Goal: Navigation & Orientation: Find specific page/section

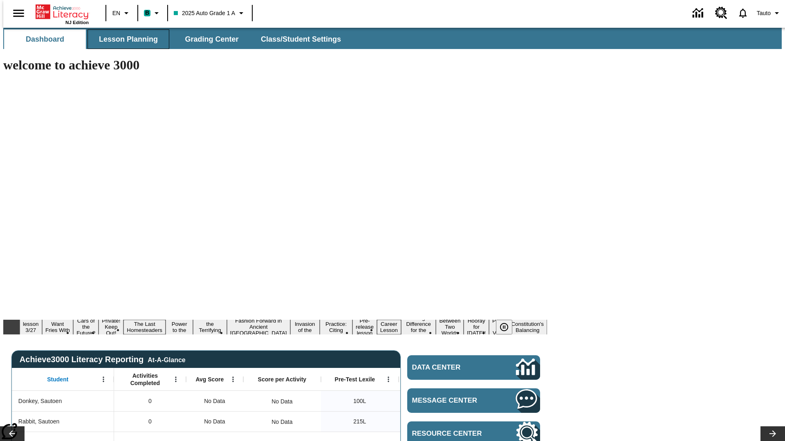
click at [125, 39] on span "Lesson Planning" at bounding box center [128, 39] width 59 height 9
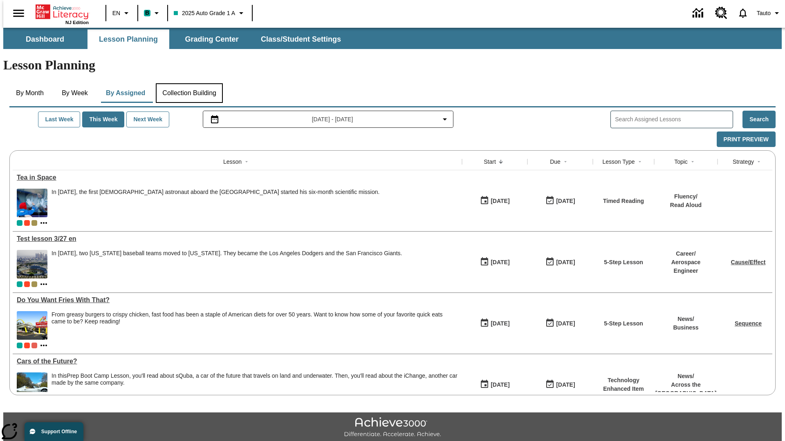
click at [189, 83] on button "Collection Building" at bounding box center [189, 93] width 67 height 20
